Goal: Transaction & Acquisition: Book appointment/travel/reservation

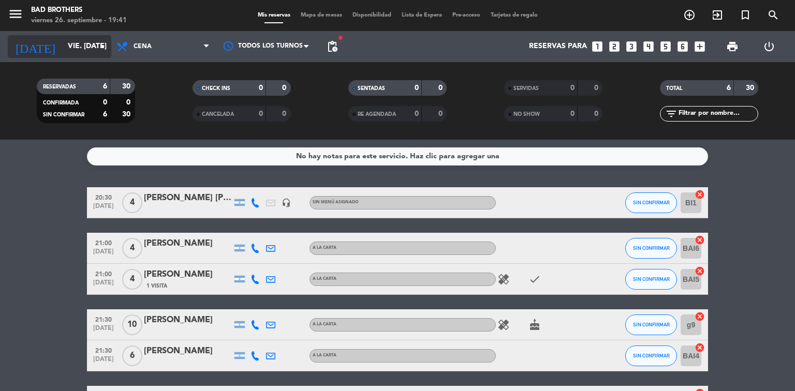
click at [102, 41] on icon "arrow_drop_down" at bounding box center [102, 46] width 12 height 12
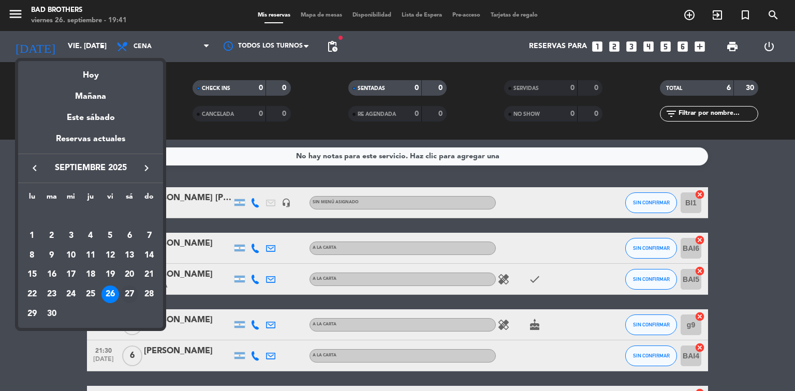
click at [128, 291] on div "27" at bounding box center [130, 295] width 18 height 18
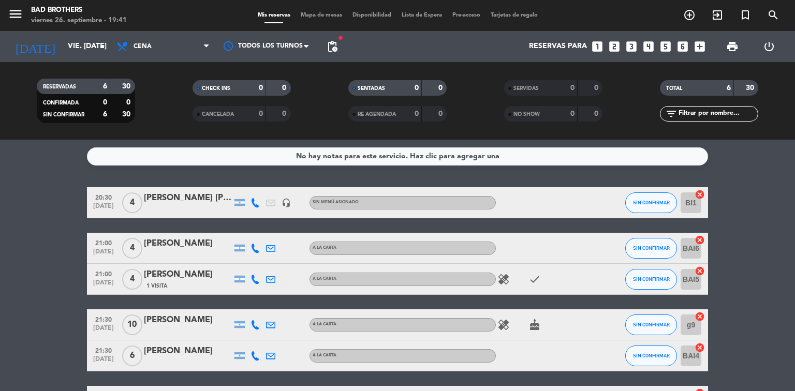
type input "sáb. [DATE]"
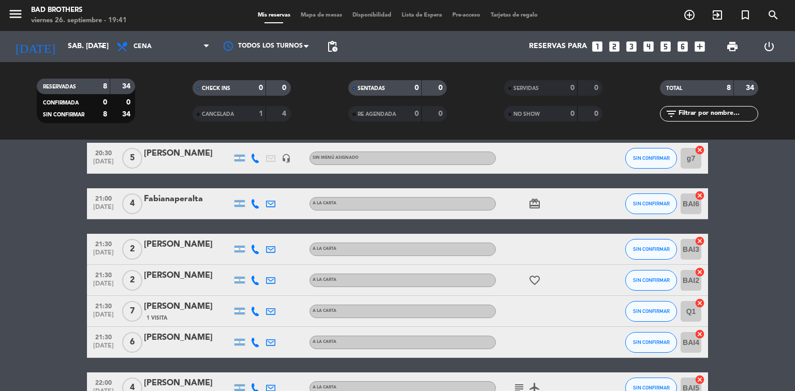
scroll to position [30, 0]
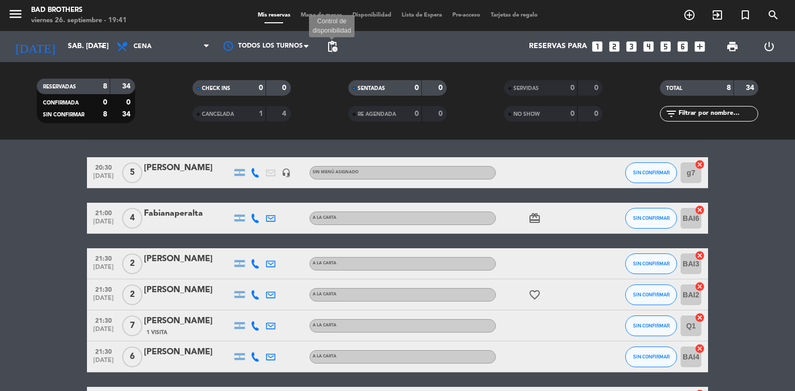
click at [331, 48] on span "pending_actions" at bounding box center [332, 46] width 12 height 12
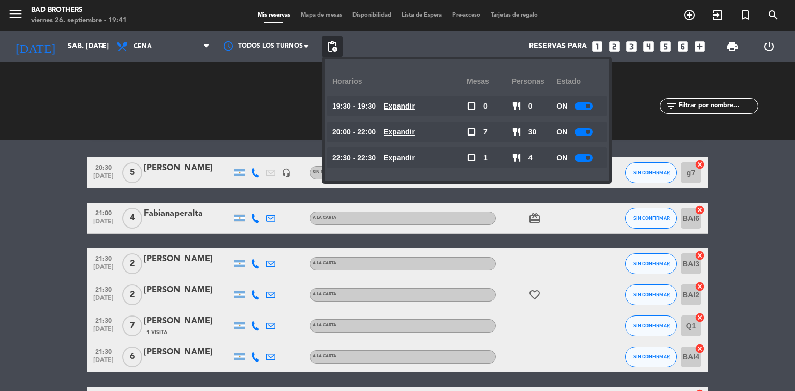
click at [580, 109] on div at bounding box center [583, 106] width 18 height 8
click at [585, 131] on div at bounding box center [583, 132] width 18 height 8
click at [584, 132] on div at bounding box center [583, 132] width 18 height 8
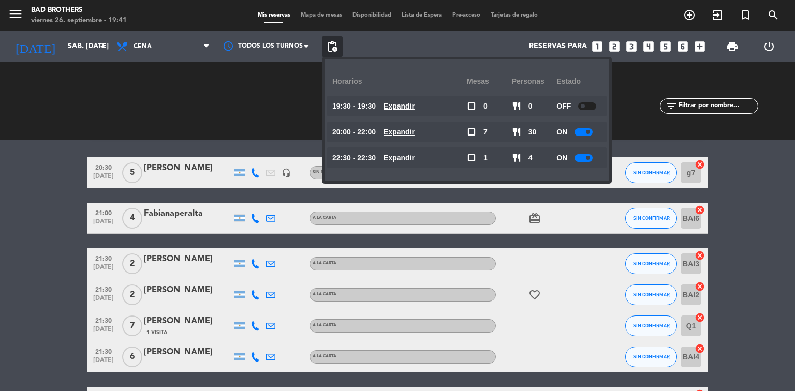
click at [584, 132] on div at bounding box center [583, 132] width 18 height 8
click at [584, 132] on span at bounding box center [583, 132] width 4 height 4
click at [584, 159] on div at bounding box center [583, 158] width 18 height 8
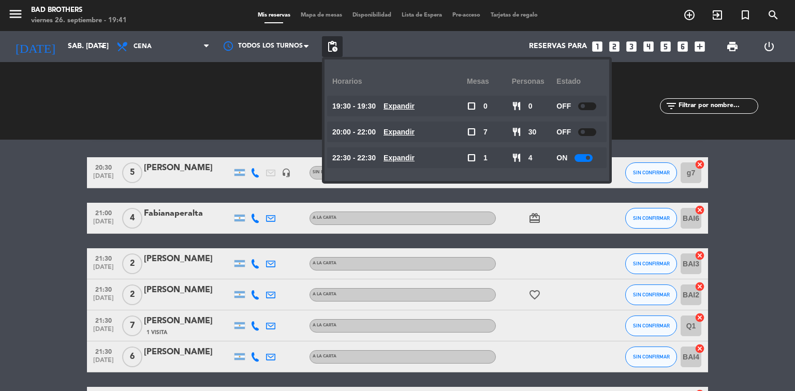
click at [584, 159] on div at bounding box center [583, 158] width 18 height 8
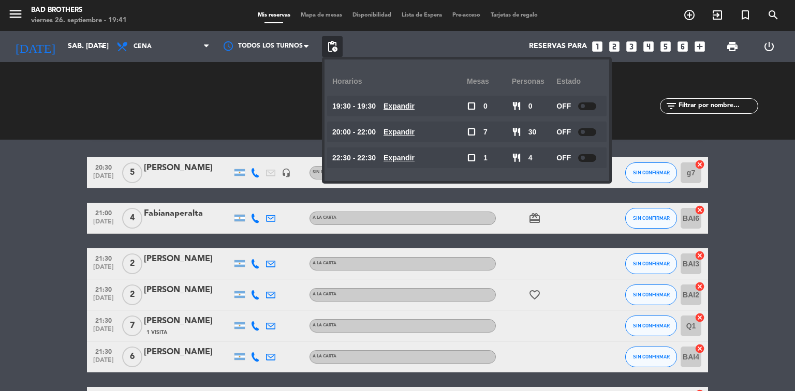
click at [584, 159] on span at bounding box center [583, 158] width 4 height 4
click at [331, 48] on span "pending_actions" at bounding box center [332, 46] width 12 height 12
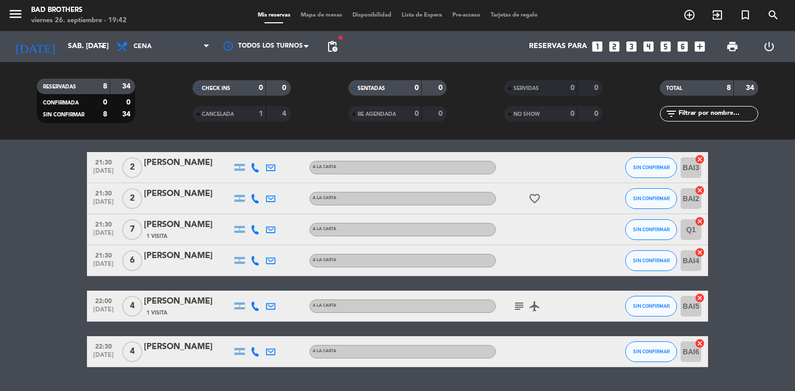
scroll to position [154, 0]
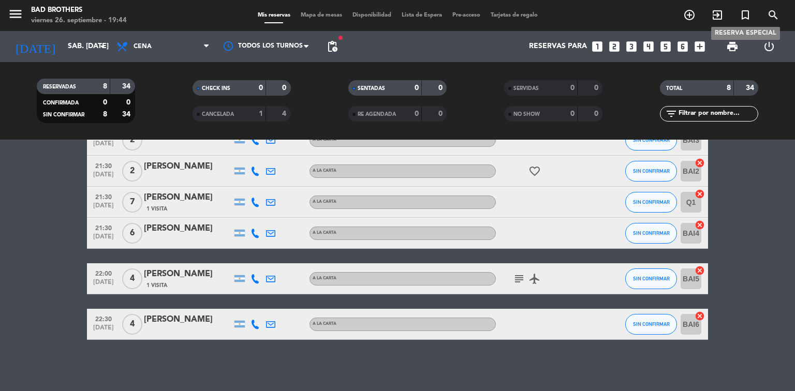
click at [745, 18] on icon "turned_in_not" at bounding box center [745, 15] width 12 height 12
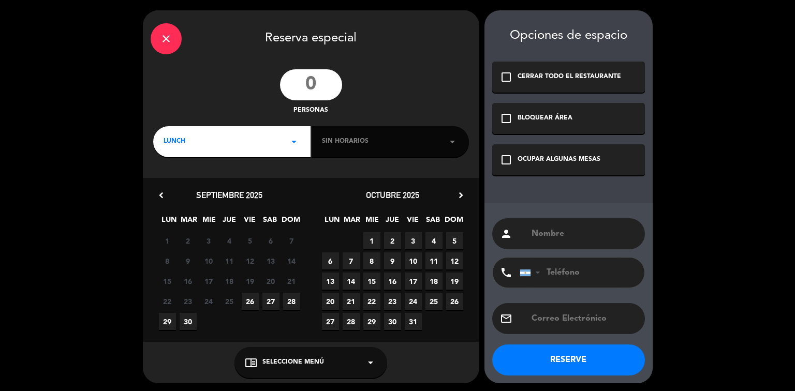
click at [304, 81] on input "number" at bounding box center [311, 84] width 62 height 31
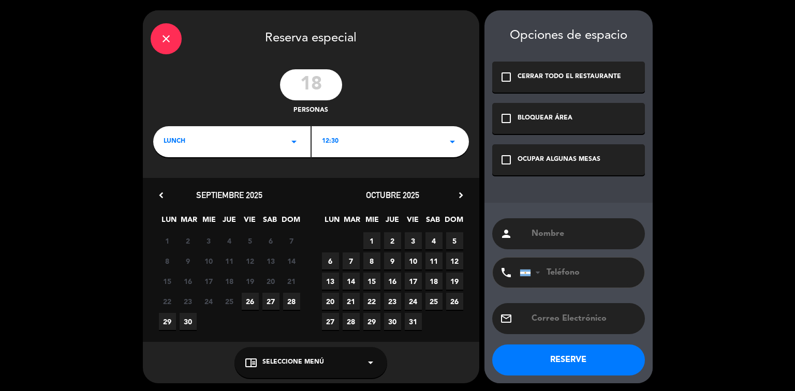
type input "18"
click at [294, 143] on icon "arrow_drop_down" at bounding box center [294, 142] width 12 height 12
click at [176, 184] on div "Cena" at bounding box center [232, 185] width 137 height 10
click at [453, 145] on icon "arrow_drop_down" at bounding box center [452, 142] width 12 height 12
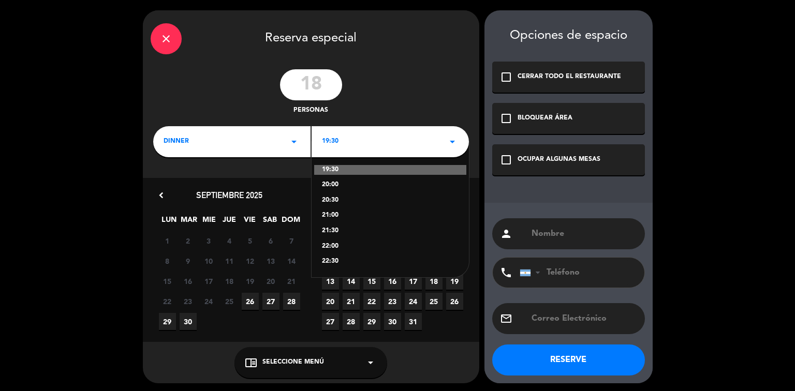
click at [331, 247] on div "22:00" at bounding box center [390, 247] width 137 height 10
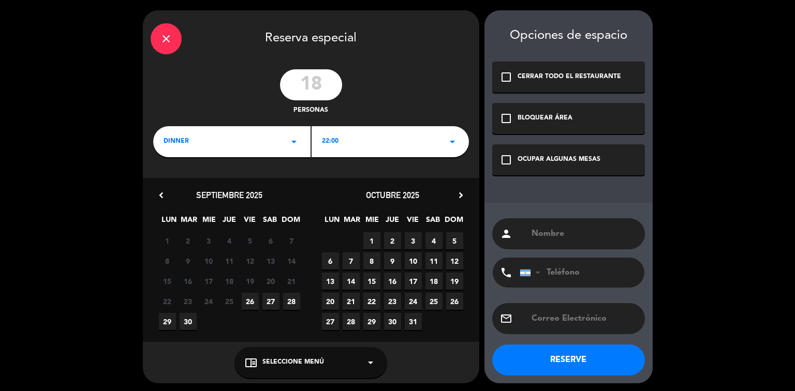
click at [271, 302] on span "27" at bounding box center [270, 301] width 17 height 17
click at [502, 161] on icon "check_box_outline_blank" at bounding box center [506, 160] width 12 height 12
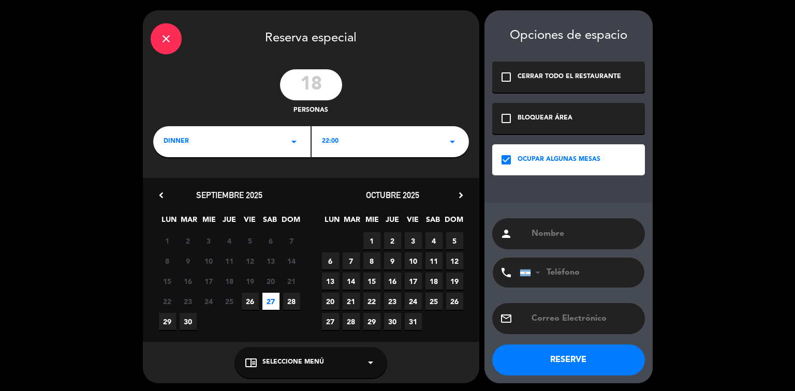
click at [529, 230] on div "person" at bounding box center [568, 233] width 153 height 31
click at [539, 236] on input "text" at bounding box center [583, 234] width 107 height 14
type input "[PERSON_NAME]"
click at [567, 273] on input "tel" at bounding box center [577, 273] width 114 height 30
type input "381154726535"
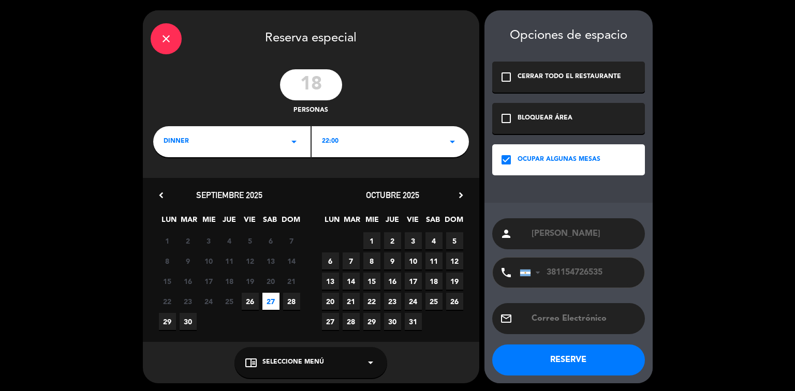
click at [566, 355] on button "RESERVE" at bounding box center [568, 360] width 153 height 31
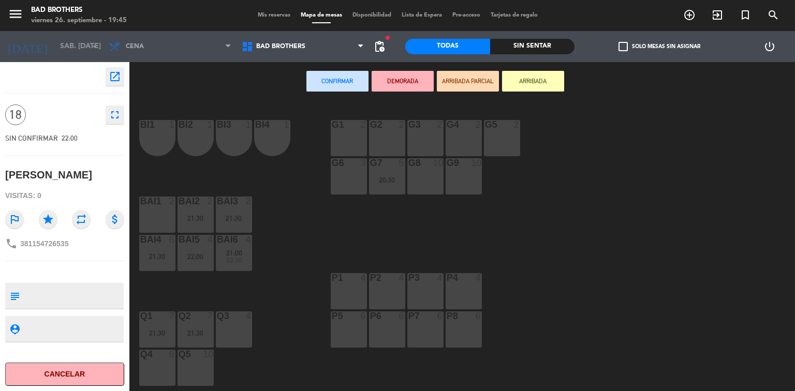
click at [387, 123] on div at bounding box center [386, 124] width 17 height 9
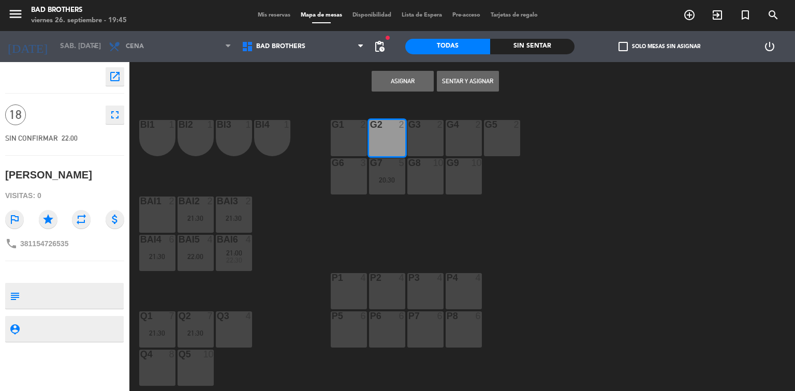
click at [431, 135] on div "g3 2" at bounding box center [425, 138] width 36 height 36
click at [396, 80] on button "Asignar" at bounding box center [403, 81] width 62 height 21
